Goal: Information Seeking & Learning: Find specific fact

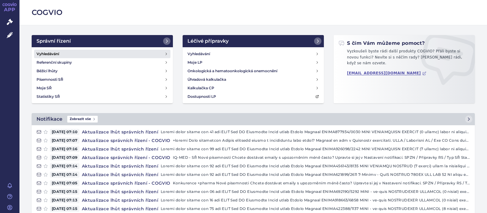
click at [49, 53] on h4 "Vyhledávání" at bounding box center [47, 54] width 23 height 6
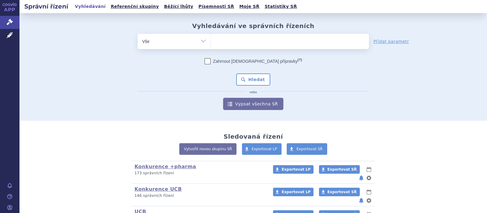
click at [234, 42] on ul at bounding box center [290, 40] width 158 height 13
click at [211, 42] on select at bounding box center [210, 40] width 0 height 15
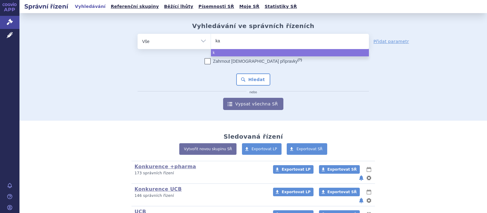
type input "kal"
type input "kalno"
type input "kalnor"
type input "kalnormi"
type input "kalnormin"
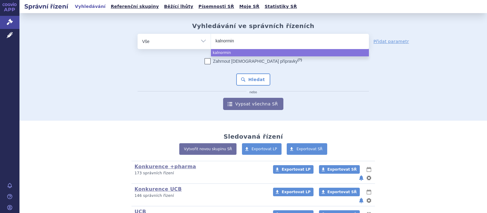
select select "kalnormin"
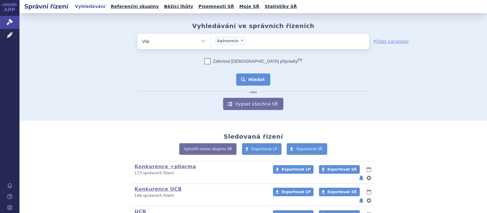
click at [254, 78] on button "Hledat" at bounding box center [253, 79] width 34 height 12
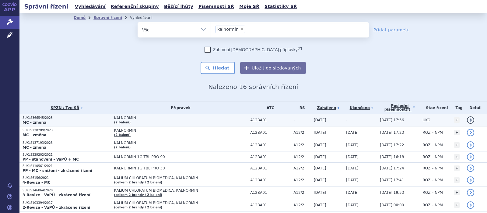
click at [120, 117] on span "KALNORMIN" at bounding box center [180, 118] width 133 height 4
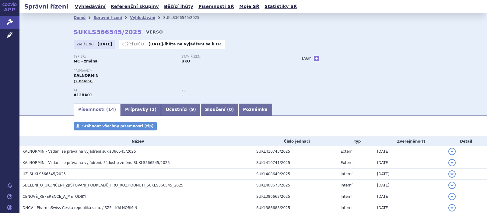
click at [146, 30] on link "VERSO" at bounding box center [154, 32] width 17 height 6
click at [146, 31] on link "VERSO" at bounding box center [154, 32] width 17 height 6
click at [146, 30] on link "VERSO" at bounding box center [154, 32] width 17 height 6
click at [133, 18] on link "Vyhledávání" at bounding box center [142, 18] width 25 height 4
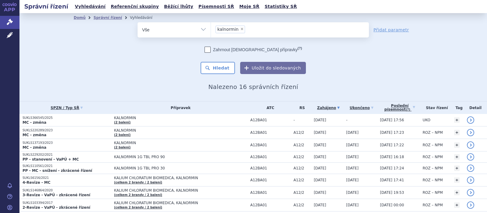
click at [240, 30] on span "×" at bounding box center [242, 29] width 4 height 4
click at [211, 30] on select "kalnormin" at bounding box center [210, 29] width 0 height 15
select select
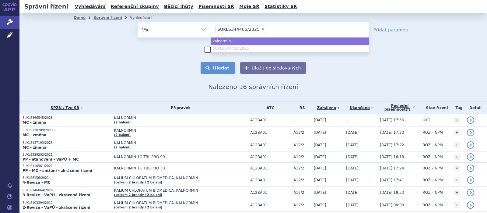
select select "kalnormin"
click at [221, 68] on button "Hledat" at bounding box center [217, 68] width 34 height 12
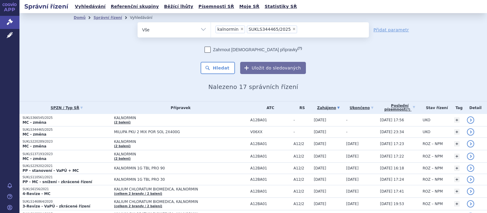
click at [240, 29] on span "×" at bounding box center [242, 29] width 4 height 4
click at [211, 29] on select "kalnormin SUKLS344465/2025" at bounding box center [210, 29] width 0 height 15
select select "SUKLS344465/2025"
click at [217, 68] on button "Hledat" at bounding box center [217, 68] width 34 height 12
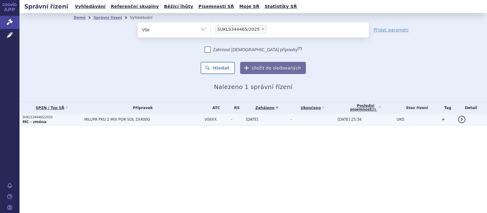
click at [141, 120] on span "MILUPA PKU 2 MIX POR SOL 2X400G" at bounding box center [142, 119] width 117 height 4
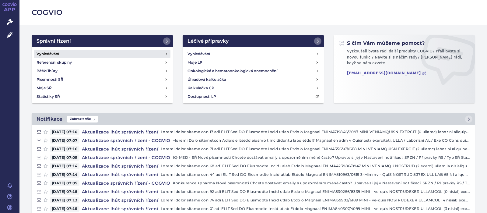
click at [57, 54] on h4 "Vyhledávání" at bounding box center [47, 54] width 23 height 6
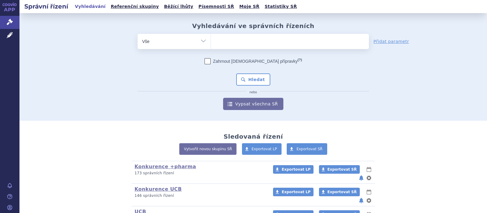
click at [225, 40] on ul at bounding box center [290, 40] width 158 height 13
click at [211, 40] on select at bounding box center [210, 40] width 0 height 15
type input "ka"
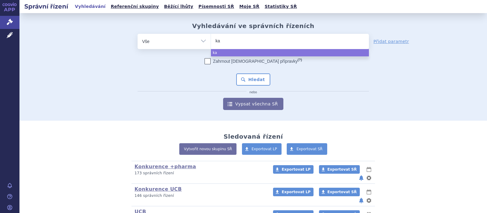
type input "kal"
type input "kaln"
type input "kalno"
type input "kalnormi"
type input "kalnormin"
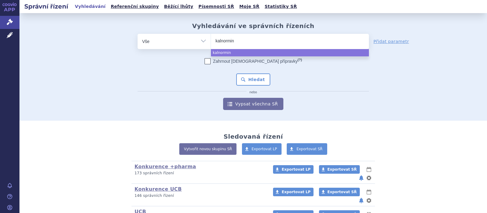
select select "kalnormin"
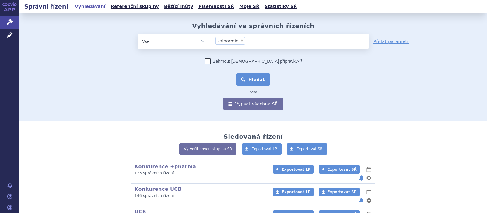
click at [250, 80] on button "Hledat" at bounding box center [253, 79] width 34 height 12
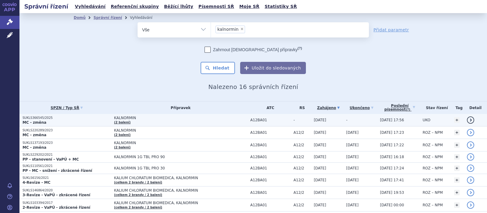
click at [124, 118] on span "KALNORMIN" at bounding box center [180, 118] width 133 height 4
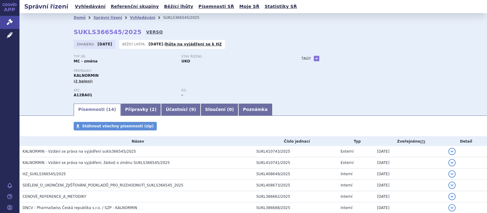
click at [146, 30] on link "VERSO" at bounding box center [154, 32] width 17 height 6
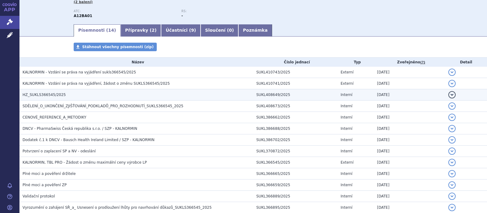
click at [47, 95] on span "HZ_SUKLS366545/2025" at bounding box center [44, 94] width 43 height 4
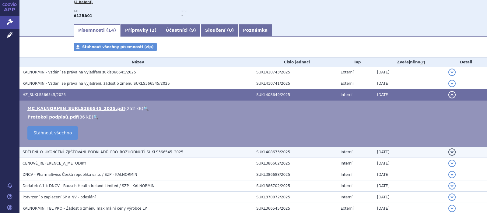
click at [57, 152] on span "SDĚLENÍ_O_UKONČENÍ_ZJIŠŤOVÁNÍ_PODKLADŮ_PRO_ROZHODNUTÍ_SUKLS366545_2025" at bounding box center [103, 152] width 161 height 4
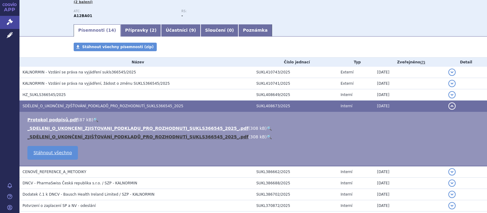
click at [105, 137] on link "_SDĚLENÍ_O_UKONČENÍ_ZJIŠŤOVÁNÍ_PODKLADŮ_PRO_ROZHODNUTÍ_SUKLS366545_2025_.pdf" at bounding box center [137, 136] width 221 height 5
